Goal: Task Accomplishment & Management: Use online tool/utility

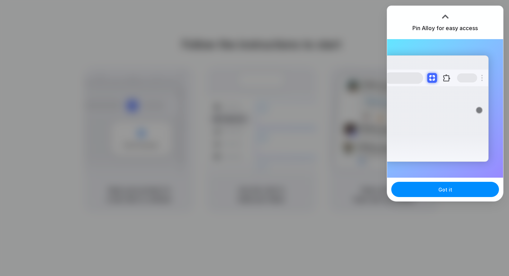
click at [254, 138] on div at bounding box center [254, 138] width 0 height 0
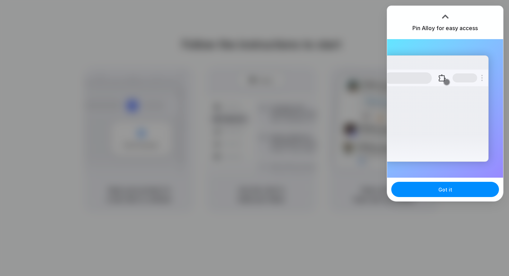
click at [254, 138] on div at bounding box center [254, 138] width 0 height 0
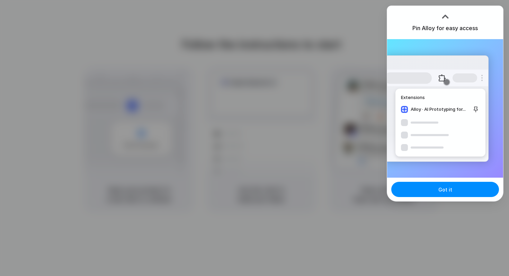
click at [254, 138] on div at bounding box center [254, 138] width 0 height 0
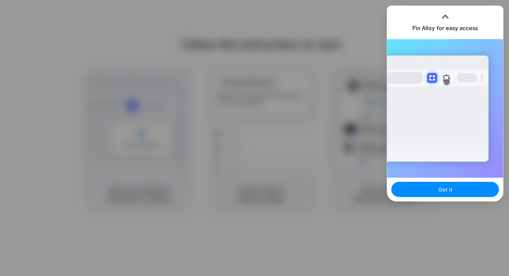
click at [254, 138] on div at bounding box center [254, 138] width 0 height 0
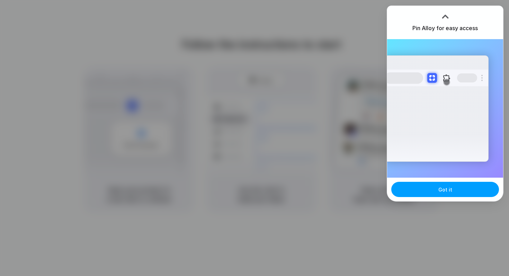
click at [442, 193] on span "Got it" at bounding box center [445, 189] width 14 height 7
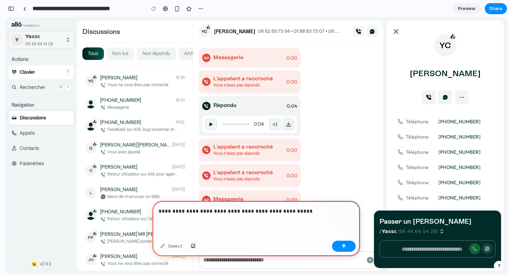
click at [235, 210] on p "**********" at bounding box center [256, 211] width 195 height 8
click at [317, 213] on p "**********" at bounding box center [256, 211] width 195 height 8
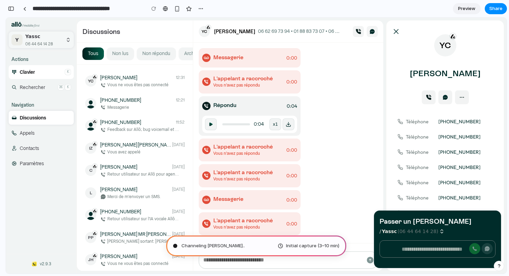
click at [22, 73] on span "Clavier" at bounding box center [27, 72] width 15 height 7
click at [415, 225] on p "Passer un appel" at bounding box center [437, 222] width 116 height 12
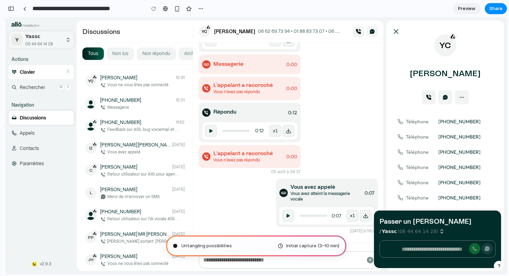
scroll to position [264, 0]
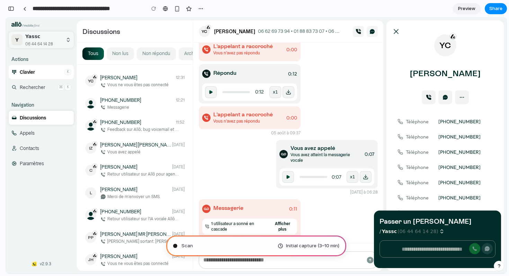
click at [29, 84] on span "Rechercher" at bounding box center [32, 87] width 25 height 7
click at [35, 69] on span "Clavier" at bounding box center [27, 72] width 15 height 7
click at [26, 138] on link "Appels" at bounding box center [41, 133] width 65 height 14
click at [176, 10] on div "button" at bounding box center [177, 9] width 6 height 6
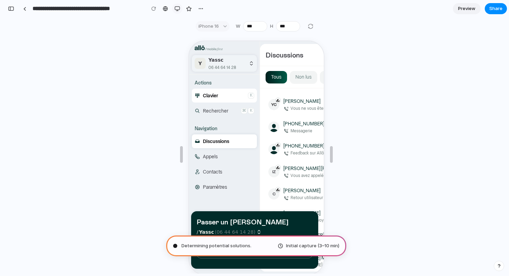
click at [174, 8] on button "button" at bounding box center [177, 8] width 10 height 10
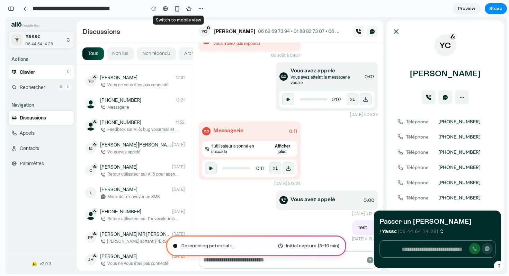
scroll to position [264, 0]
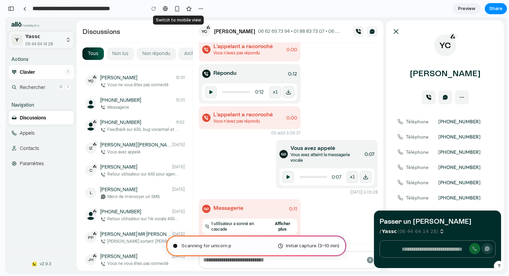
type input "**********"
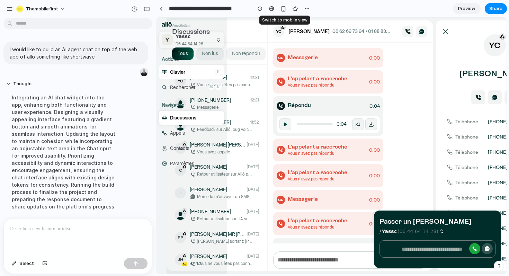
scroll to position [84, 0]
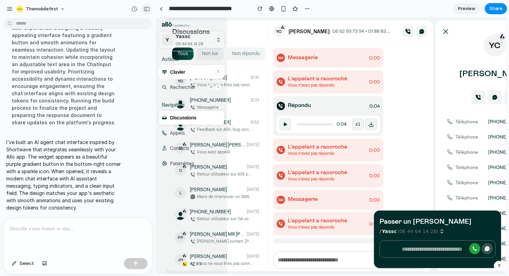
click at [146, 9] on div "button" at bounding box center [147, 9] width 6 height 5
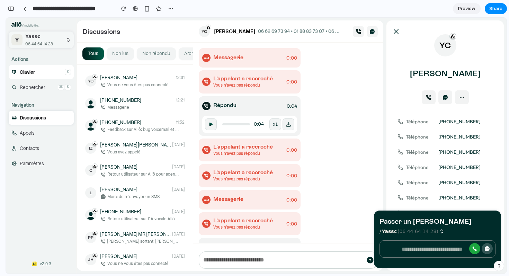
scroll to position [0, 0]
click at [398, 32] on icon at bounding box center [396, 31] width 8 height 8
click at [395, 28] on icon at bounding box center [396, 31] width 8 height 8
click at [9, 9] on div "button" at bounding box center [11, 8] width 6 height 5
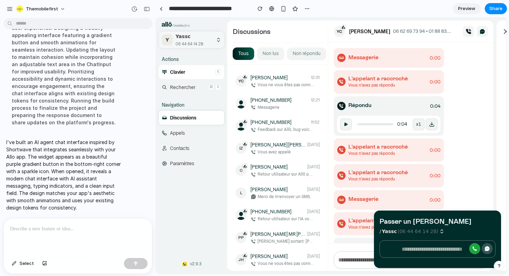
scroll to position [84, 0]
click at [39, 222] on div at bounding box center [78, 236] width 148 height 37
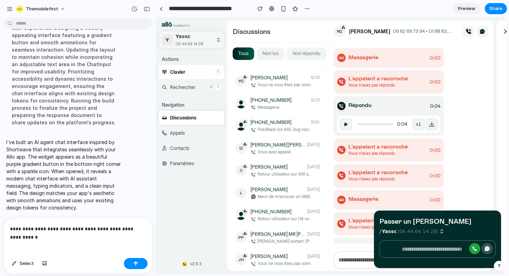
scroll to position [134, 0]
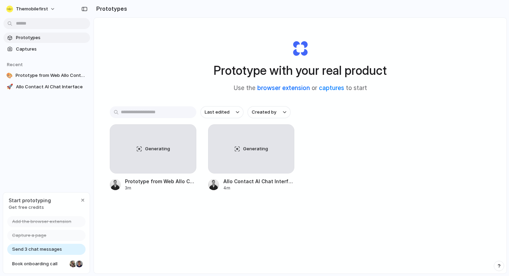
click at [287, 89] on link "browser extension" at bounding box center [283, 87] width 53 height 7
click at [331, 85] on link "captures" at bounding box center [331, 87] width 25 height 7
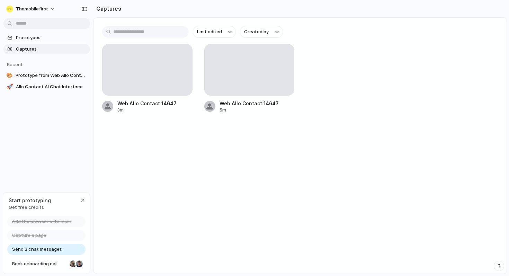
click at [50, 46] on span "Captures" at bounding box center [51, 49] width 71 height 7
click at [50, 36] on span "Prototypes" at bounding box center [51, 37] width 71 height 7
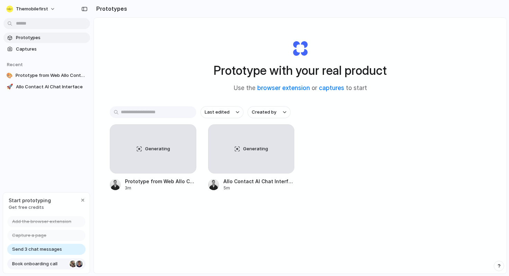
click at [42, 266] on span "Book onboarding call" at bounding box center [39, 263] width 55 height 7
